Goal: Find contact information: Find contact information

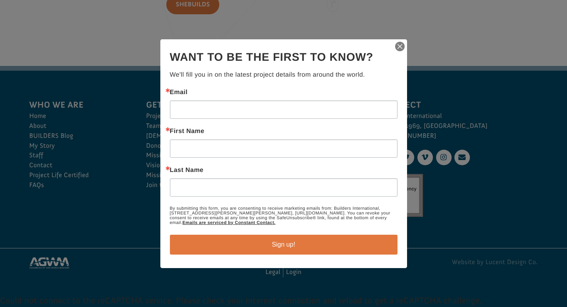
click at [396, 48] on img "button" at bounding box center [399, 46] width 11 height 11
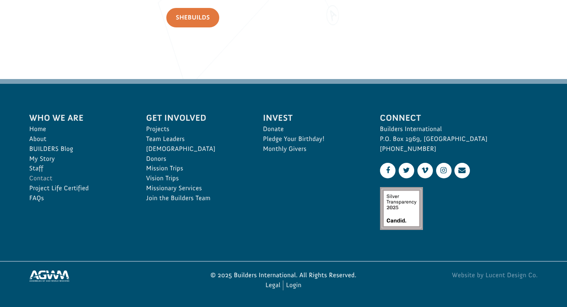
click at [37, 179] on link "Contact" at bounding box center [78, 179] width 99 height 10
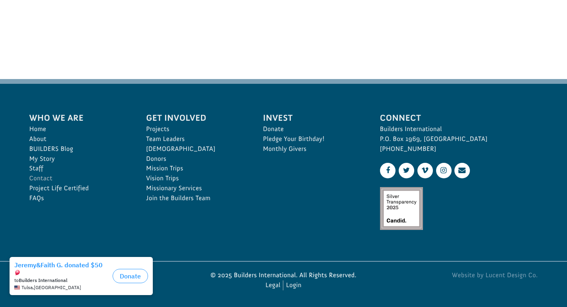
click at [30, 180] on link "Contact" at bounding box center [78, 179] width 99 height 10
click at [36, 178] on link "Contact" at bounding box center [78, 179] width 99 height 10
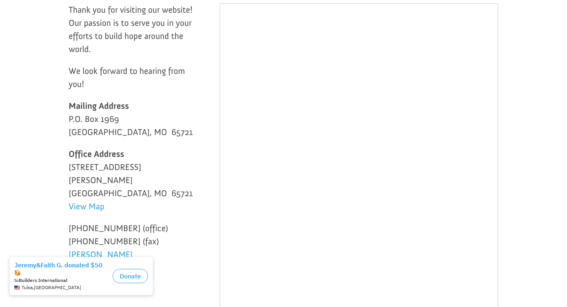
scroll to position [119, 0]
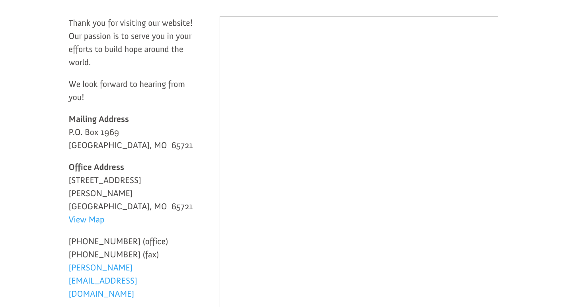
click at [149, 200] on p "Office Address [STREET_ADDRESS][PERSON_NAME] View Map" at bounding box center [132, 198] width 127 height 74
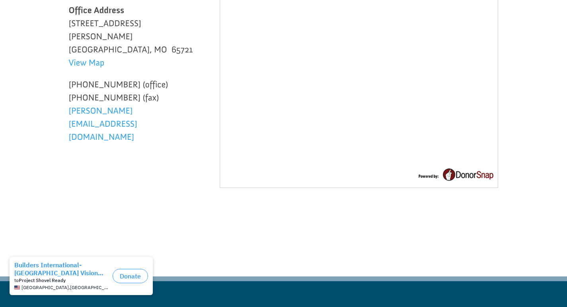
scroll to position [318, 0]
